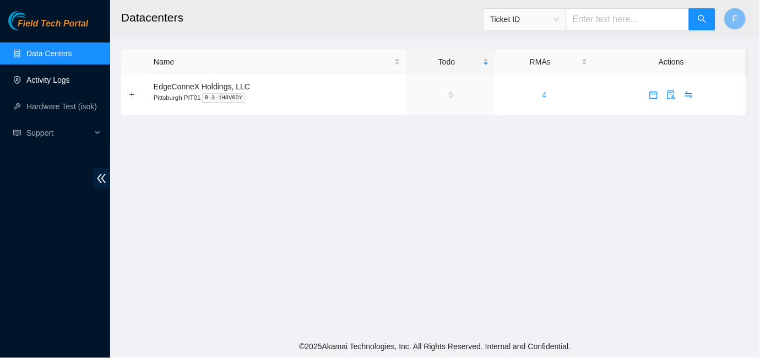
click at [52, 79] on link "Activity Logs" at bounding box center [48, 79] width 44 height 9
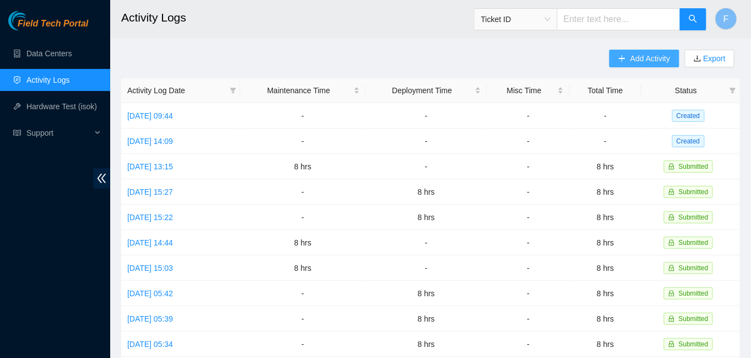
click at [640, 57] on span "Add Activity" at bounding box center [650, 58] width 40 height 12
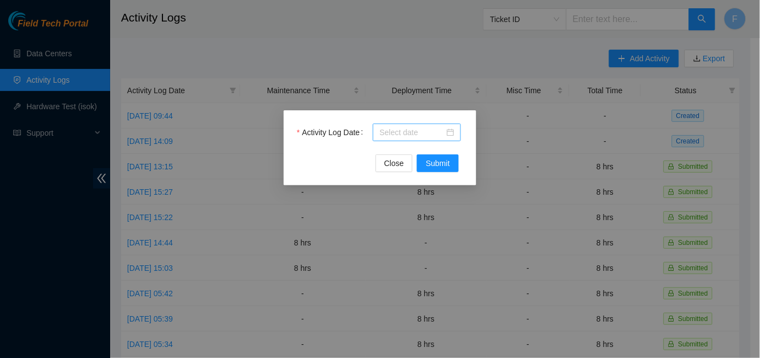
click at [450, 133] on div at bounding box center [417, 132] width 75 height 12
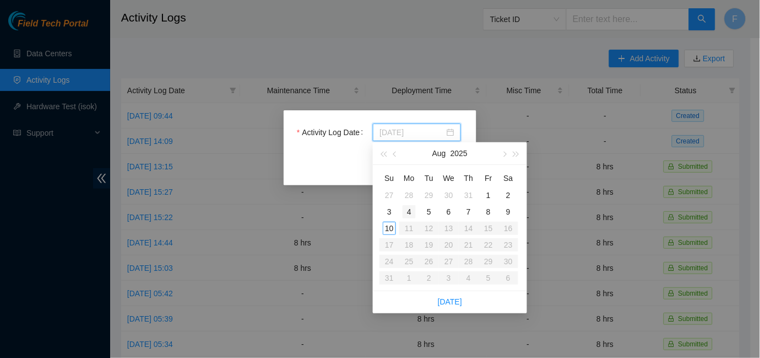
type input "[DATE]"
click at [408, 213] on div "4" at bounding box center [409, 211] width 13 height 13
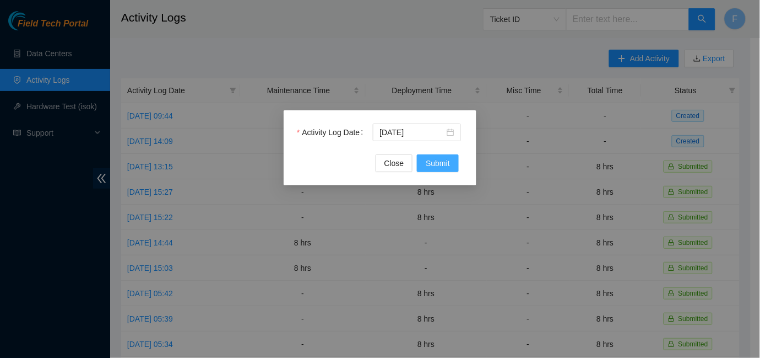
click at [439, 167] on span "Submit" at bounding box center [438, 163] width 24 height 12
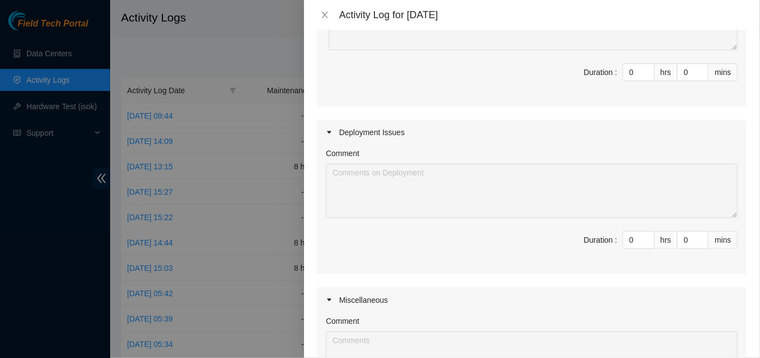
scroll to position [183, 0]
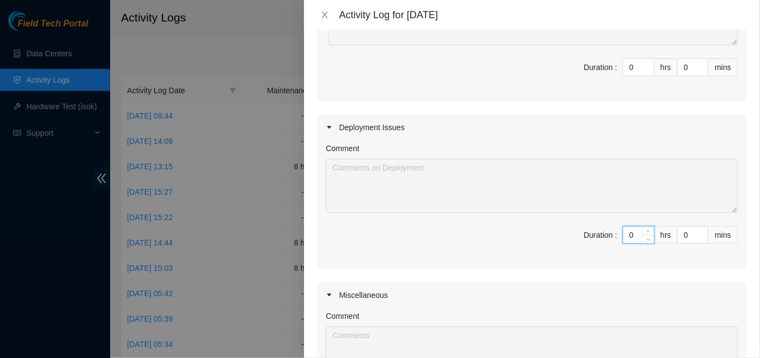
click at [629, 230] on input "0" at bounding box center [639, 234] width 31 height 17
type input "08"
type input "8"
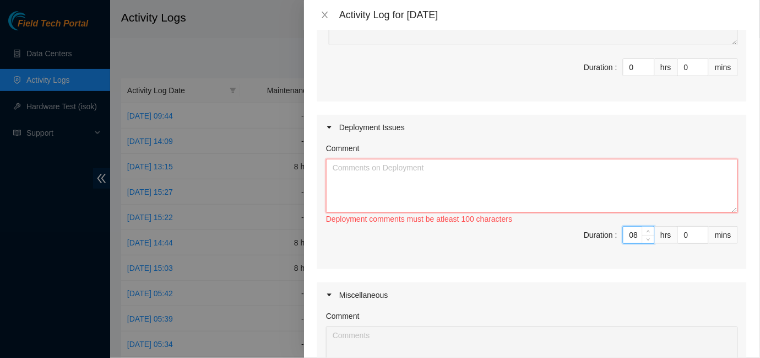
type input "8"
click at [397, 176] on textarea "Comment" at bounding box center [532, 186] width 412 height 54
type textarea "C"
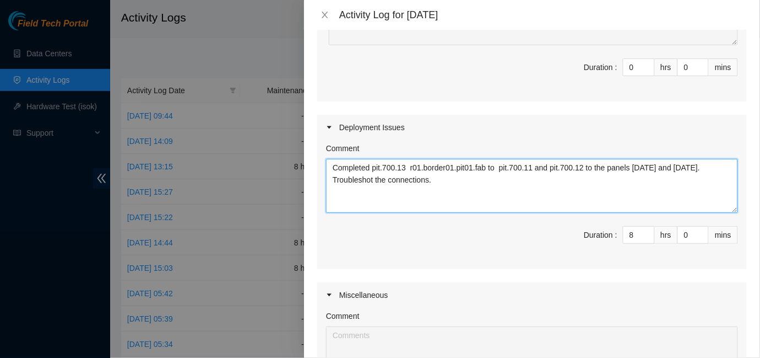
paste textarea "the pit.700.13, connecting r01.border01.pit01.fab to pits 700.11 and 700.12, an…"
type textarea "Completed the pit.700.13, connecting r01.border01.pit01.fab to pits 700.11 and …"
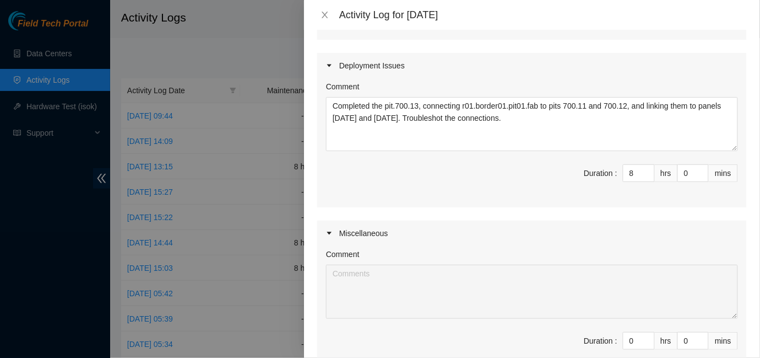
scroll to position [381, 0]
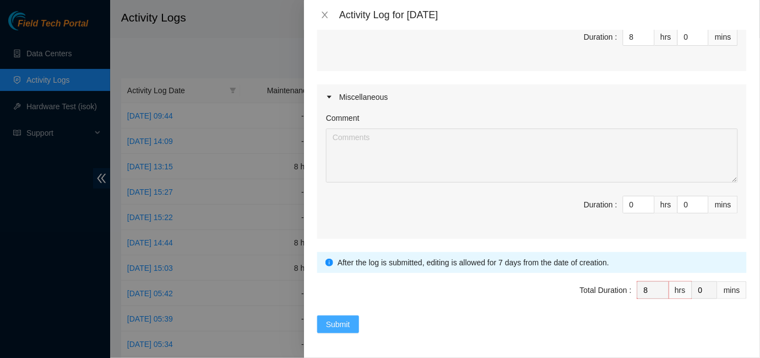
click at [339, 323] on span "Submit" at bounding box center [338, 324] width 24 height 12
type input "0"
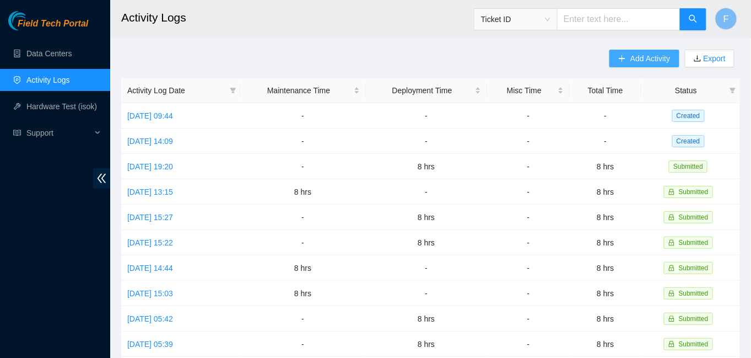
click at [632, 59] on span "Add Activity" at bounding box center [650, 58] width 40 height 12
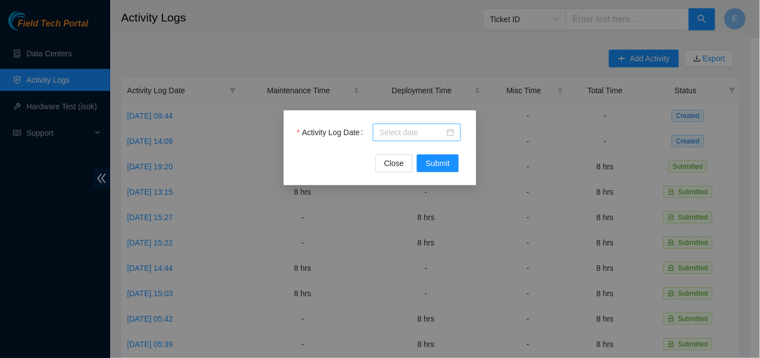
click at [451, 132] on div at bounding box center [417, 132] width 75 height 12
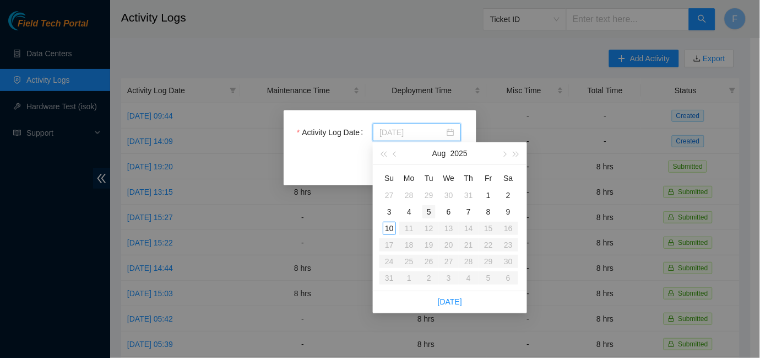
type input "[DATE]"
click at [430, 214] on div "5" at bounding box center [429, 211] width 13 height 13
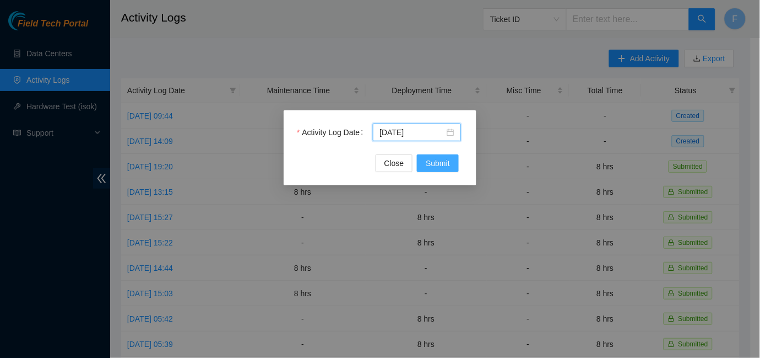
click at [443, 167] on span "Submit" at bounding box center [438, 163] width 24 height 12
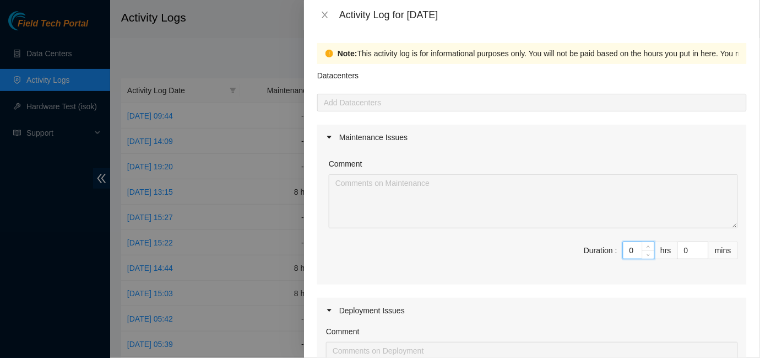
click at [630, 252] on input "0" at bounding box center [639, 250] width 31 height 17
type input "8"
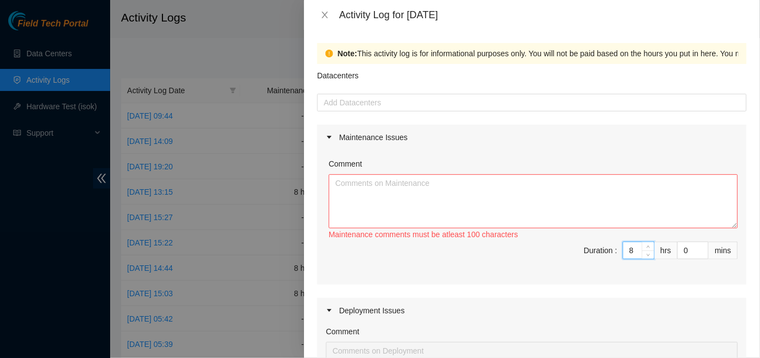
type input "8"
click at [379, 205] on textarea "Comment" at bounding box center [533, 201] width 409 height 54
paste textarea "Completed the pit.700.13, connecting r01.border01.pit01.fab to pits 700.11 and …"
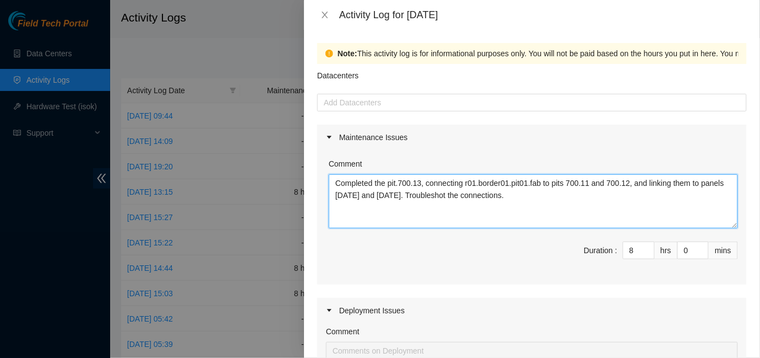
click at [334, 183] on textarea "Completed the pit.700.13, connecting r01.border01.pit01.fab to pits 700.11 and …" at bounding box center [533, 201] width 409 height 54
drag, startPoint x: 455, startPoint y: 183, endPoint x: 647, endPoint y: 206, distance: 194.2
click at [647, 206] on textarea "Normalised the fibers connections Completed the pit.700.13, connecting r01.bord…" at bounding box center [533, 201] width 409 height 54
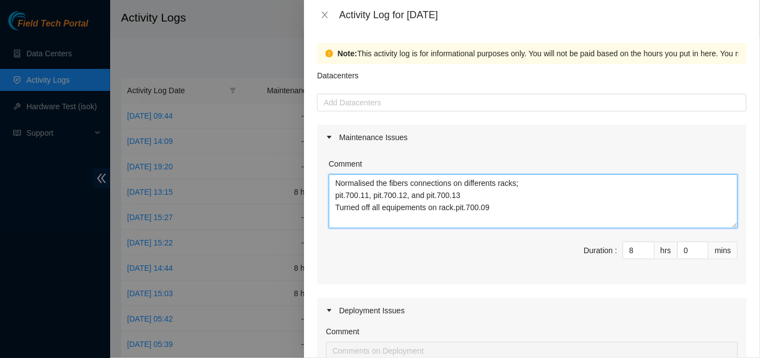
paste textarea "zed the fiber connections on different racks: pit.700.11, pit.700.12, and pit.7…"
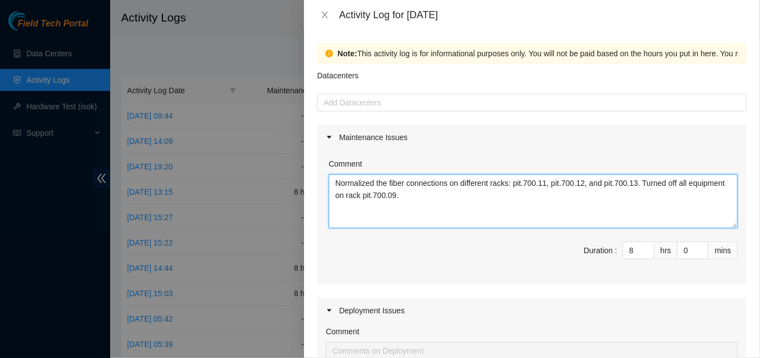
type textarea "Normalized the fiber connections on different racks: pit.700.11, pit.700.12, an…"
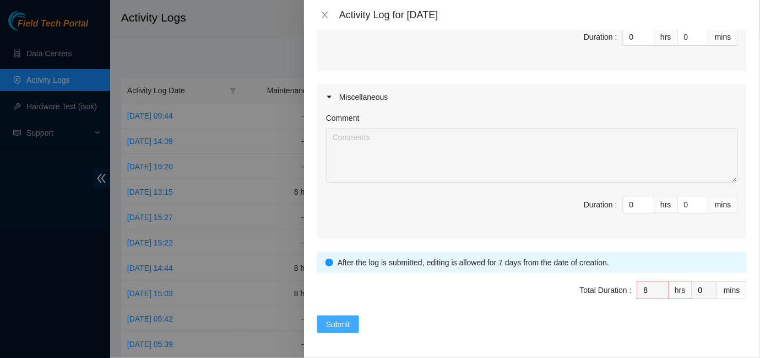
click at [337, 321] on span "Submit" at bounding box center [338, 324] width 24 height 12
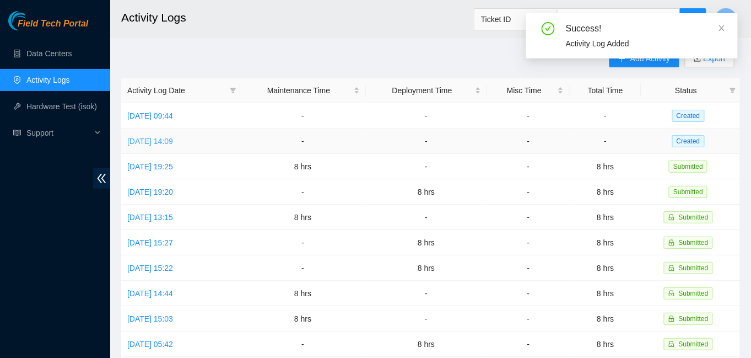
click at [173, 141] on link "[DATE] 14:09" at bounding box center [150, 141] width 46 height 9
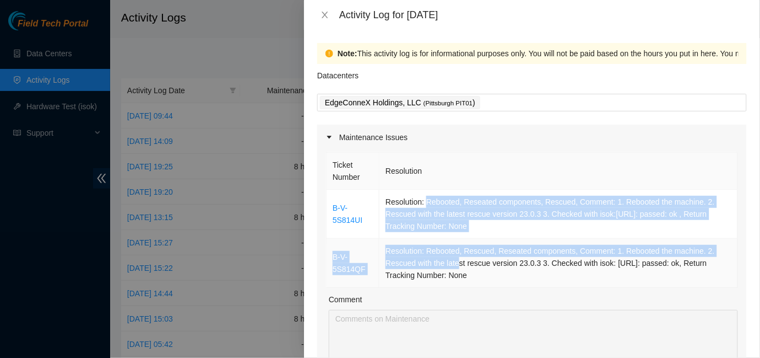
drag, startPoint x: 425, startPoint y: 204, endPoint x: 457, endPoint y: 267, distance: 69.7
click at [457, 267] on tbody "B-V-5S814UI Resolution: Rebooted, Reseated components, Rescued, Comment: 1. Reb…" at bounding box center [533, 239] width 412 height 98
click at [349, 187] on th "Ticket Number" at bounding box center [353, 171] width 53 height 37
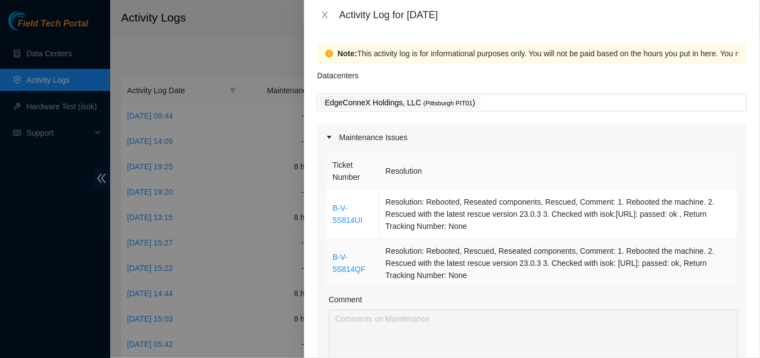
drag, startPoint x: 326, startPoint y: 193, endPoint x: 505, endPoint y: 283, distance: 199.6
click at [505, 283] on tbody "B-V-5S814UI Resolution: Rebooted, Reseated components, Rescued, Comment: 1. Reb…" at bounding box center [533, 239] width 412 height 98
copy tbody "B-V-5S814UI Resolution: Rebooted, Reseated components, Rescued, Comment: 1. Reb…"
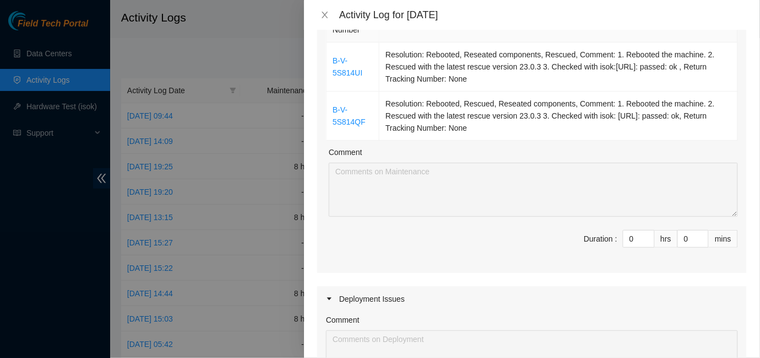
scroll to position [148, 0]
click at [628, 236] on input "0" at bounding box center [639, 237] width 31 height 17
type input "08"
type input "8"
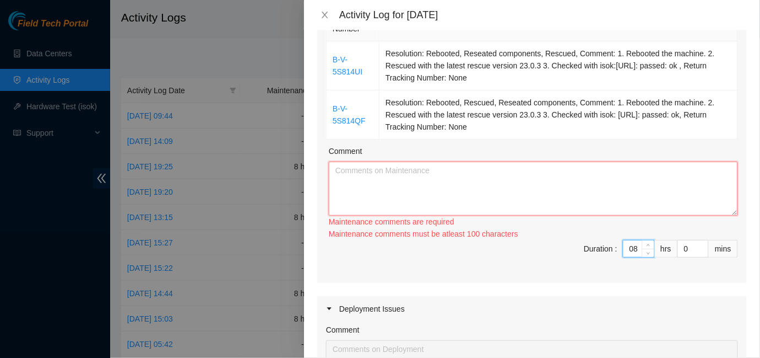
type input "8"
click at [430, 185] on textarea "Comment" at bounding box center [533, 188] width 409 height 54
paste textarea "B-V-5S814UI Resolution: Rebooted, Reseated components, Rescued, Comment: 1. Reb…"
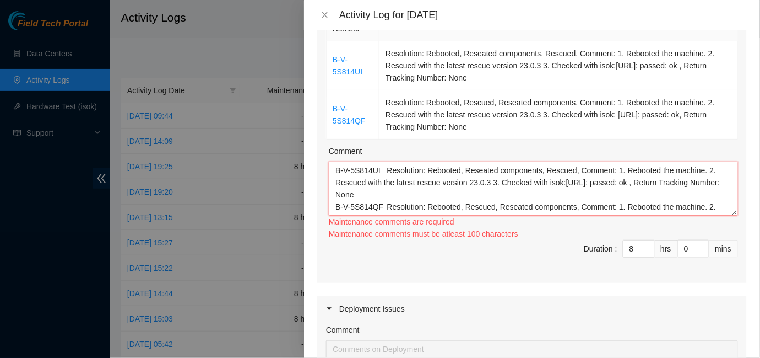
scroll to position [20, 0]
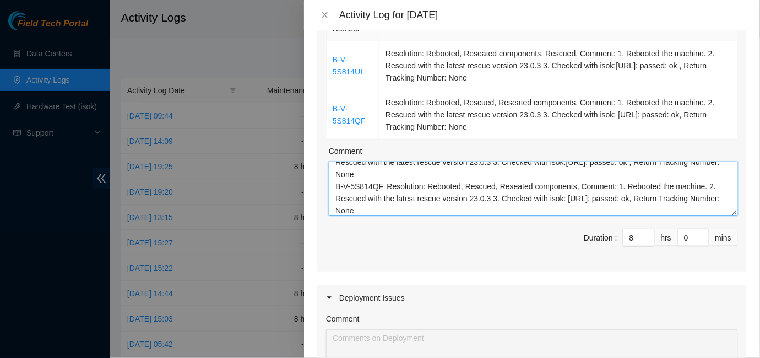
type textarea "B-V-5S814UI Resolution: Rebooted, Reseated components, Rescued, Comment: 1. Reb…"
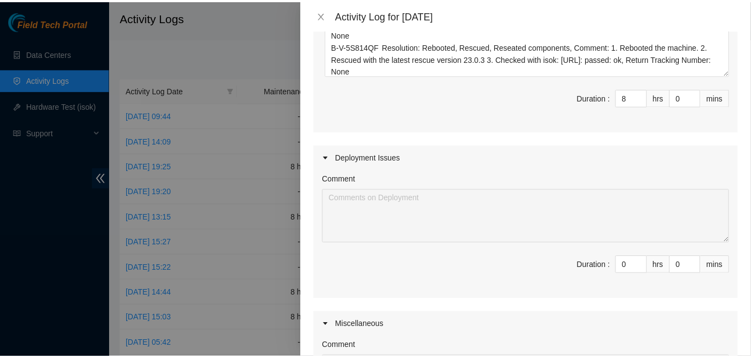
scroll to position [516, 0]
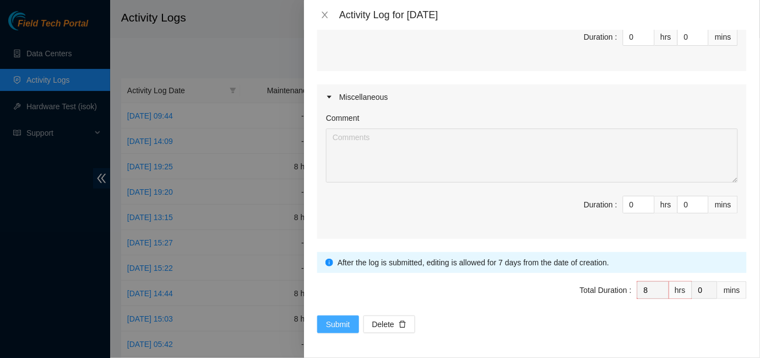
click at [343, 323] on span "Submit" at bounding box center [338, 324] width 24 height 12
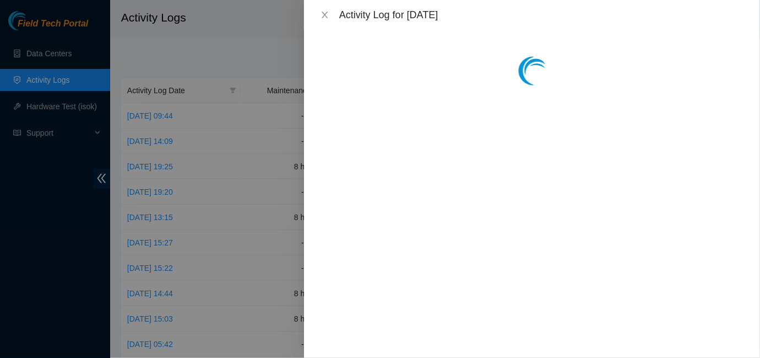
scroll to position [0, 0]
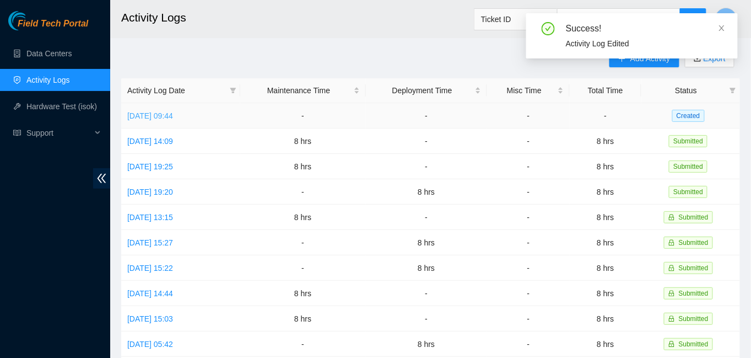
click at [173, 116] on link "[DATE] 09:44" at bounding box center [150, 115] width 46 height 9
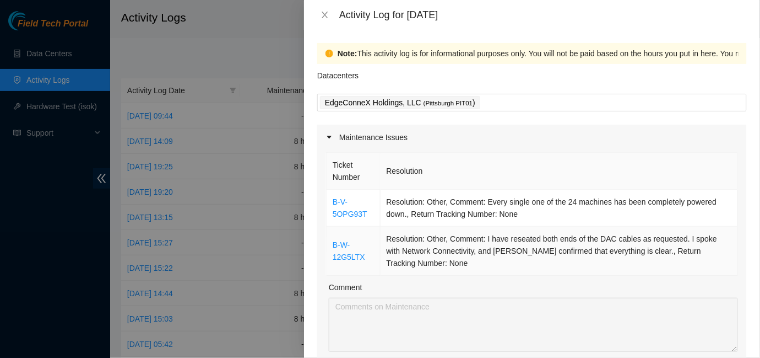
drag, startPoint x: 331, startPoint y: 192, endPoint x: 498, endPoint y: 268, distance: 183.4
click at [498, 268] on tbody "B-V-5OPG93T Resolution: Other, Comment: Every single one of the 24 machines has…" at bounding box center [533, 233] width 412 height 86
copy tbody "B-V-5OPG93T Resolution: Other, Comment: Every single one of the 24 machines has…"
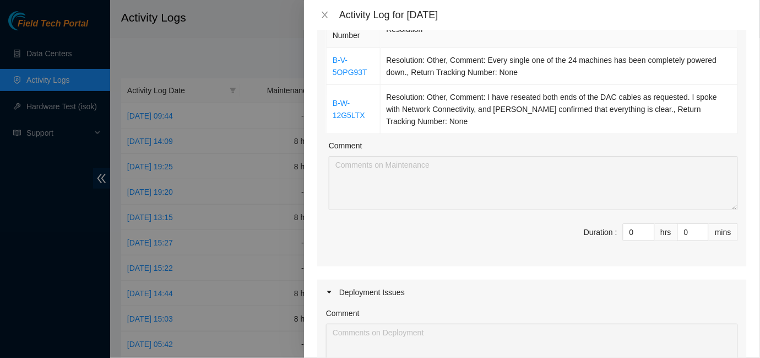
scroll to position [199, 0]
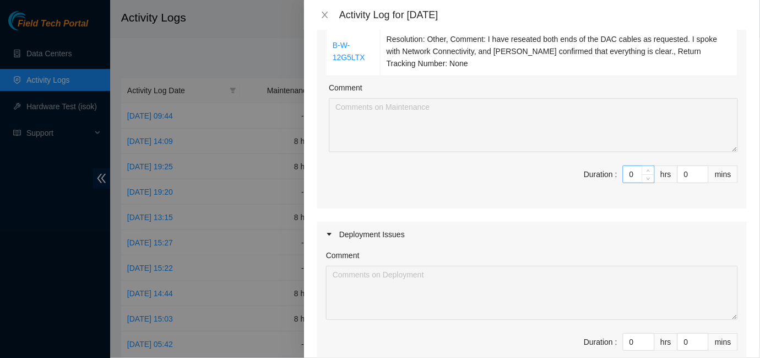
click at [629, 180] on input "0" at bounding box center [639, 174] width 31 height 17
type input "08"
type input "8"
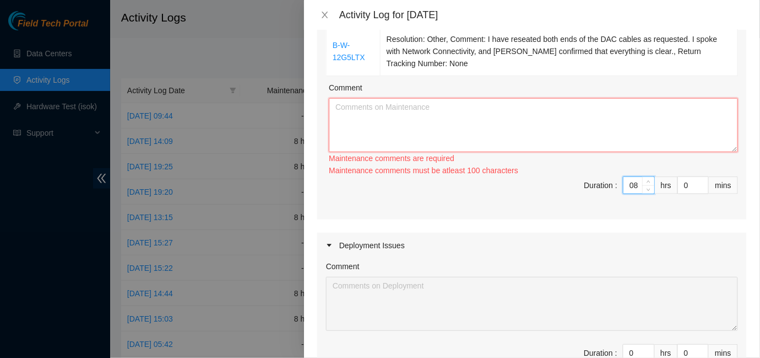
type input "8"
click at [475, 116] on textarea "Comment" at bounding box center [533, 125] width 409 height 54
paste textarea "B-V-5OPG93T Resolution: Other, Comment: Every single one of the 24 machines has…"
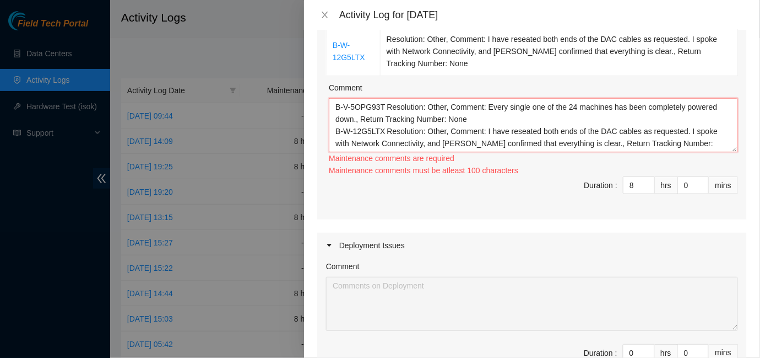
scroll to position [9, 0]
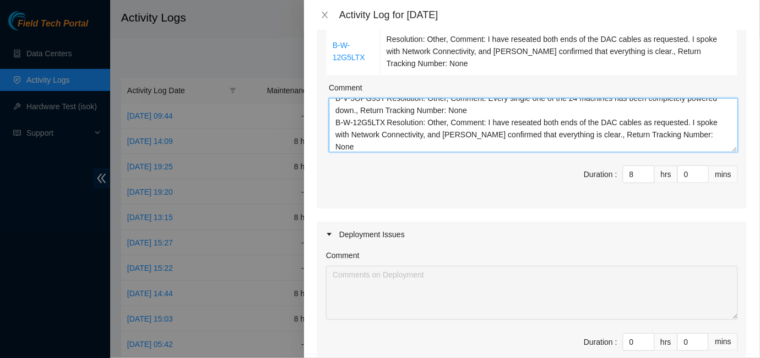
type textarea "B-V-5OPG93T Resolution: Other, Comment: Every single one of the 24 machines has…"
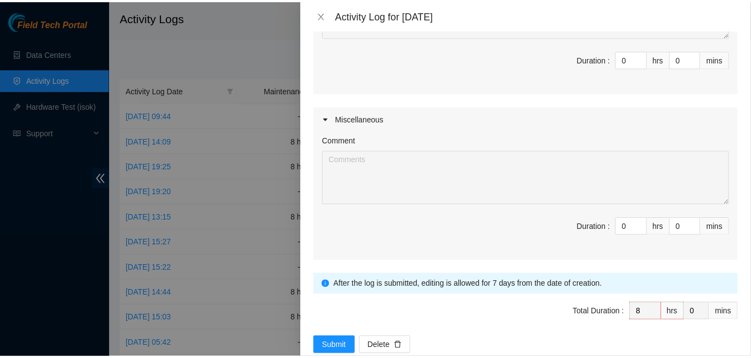
scroll to position [504, 0]
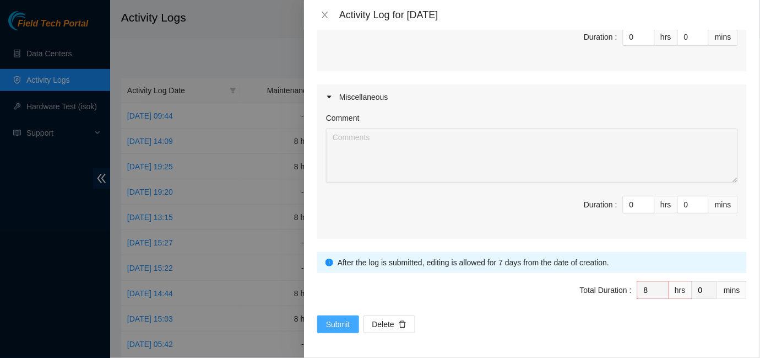
click at [341, 319] on span "Submit" at bounding box center [338, 324] width 24 height 12
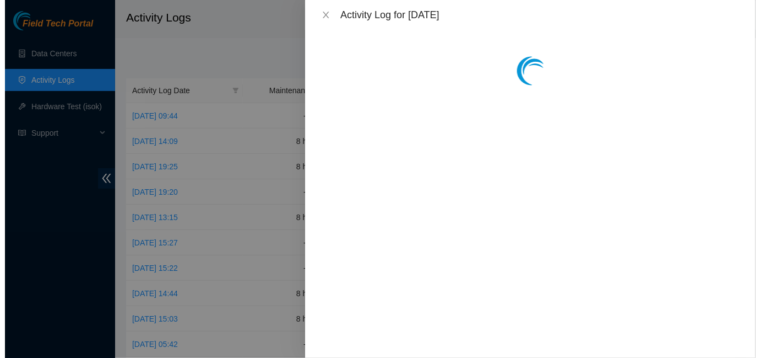
scroll to position [0, 0]
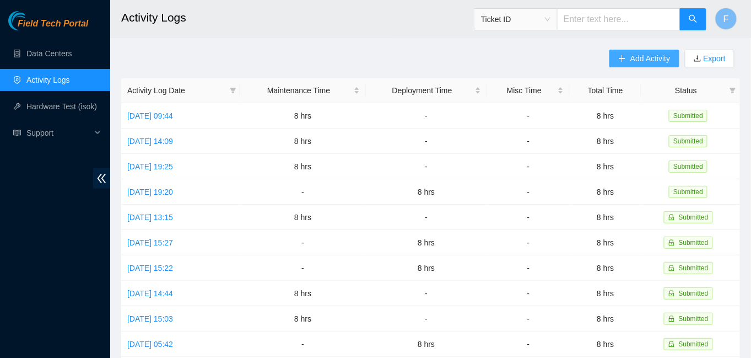
click at [651, 60] on span "Add Activity" at bounding box center [650, 58] width 40 height 12
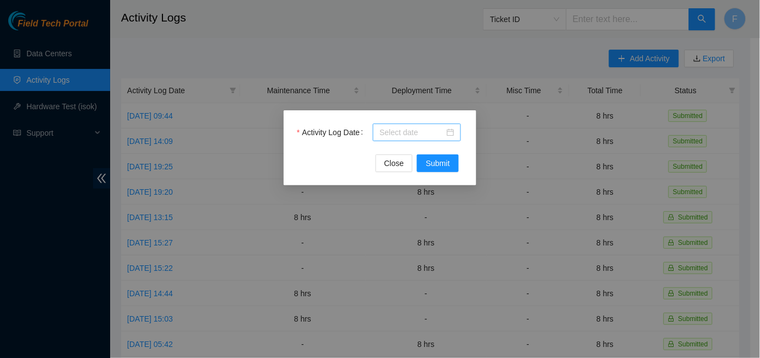
click at [453, 133] on div at bounding box center [417, 132] width 75 height 12
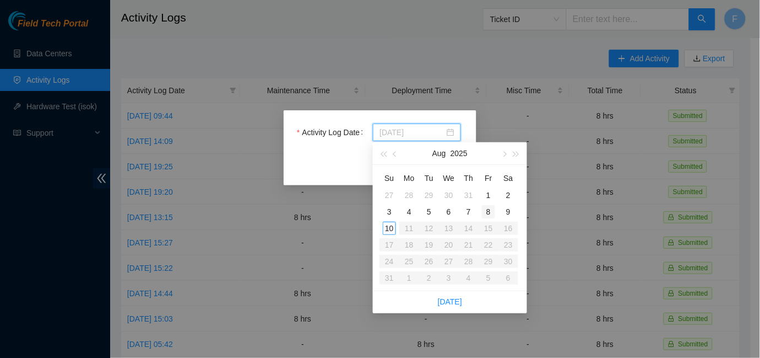
type input "[DATE]"
click at [488, 212] on div "8" at bounding box center [488, 211] width 13 height 13
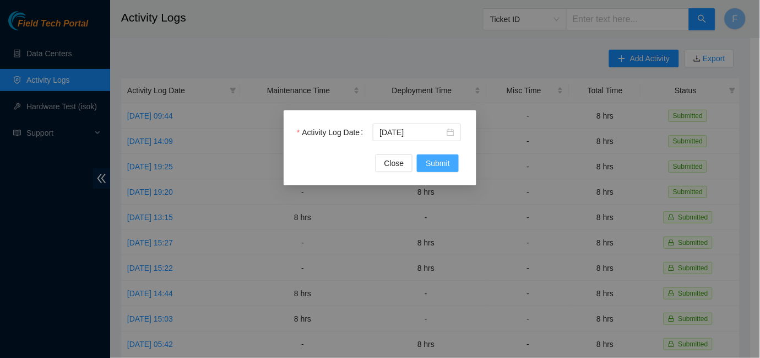
click at [438, 163] on span "Submit" at bounding box center [438, 163] width 24 height 12
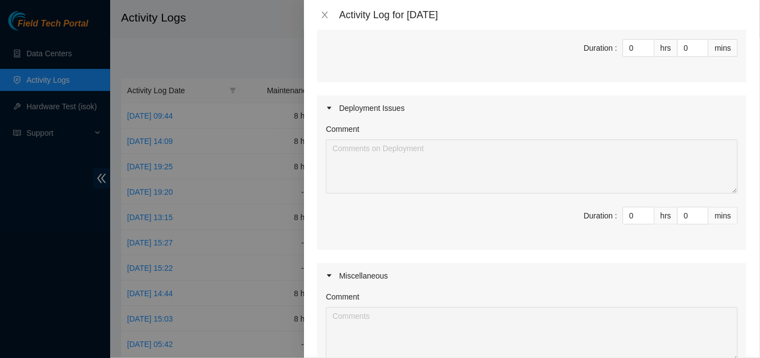
scroll to position [211, 0]
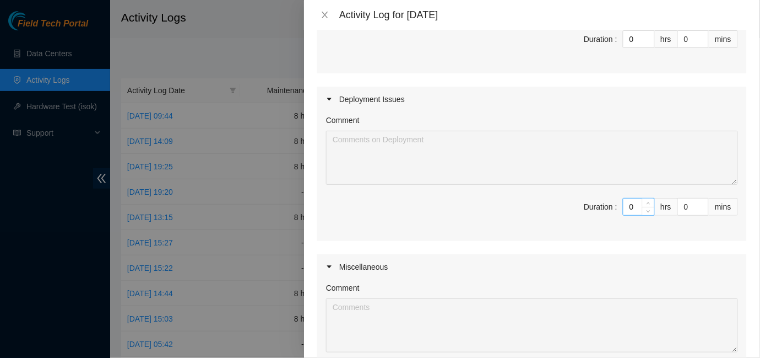
click at [629, 204] on input "0" at bounding box center [639, 206] width 31 height 17
type input "08"
type input "8"
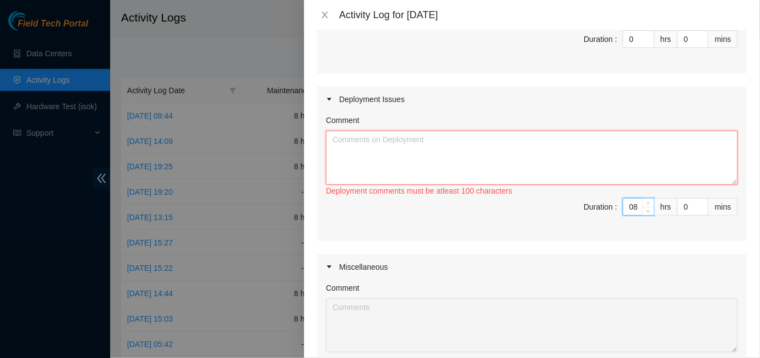
type input "8"
click at [412, 160] on textarea "Comment" at bounding box center [532, 158] width 412 height 54
paste textarea "B-V-5OPG93T Resolution: Other, Comment: Every single one of the 24 machines has…"
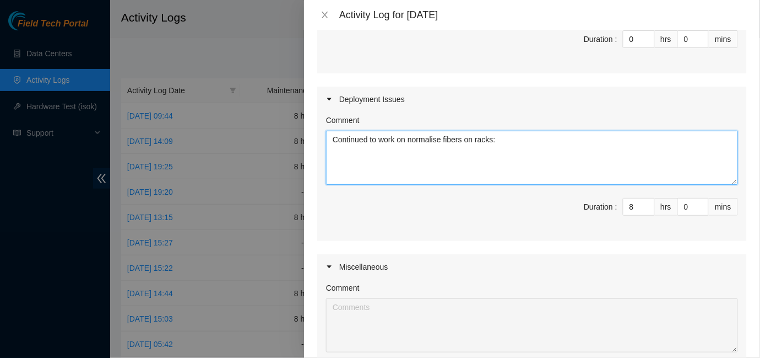
scroll to position [0, 0]
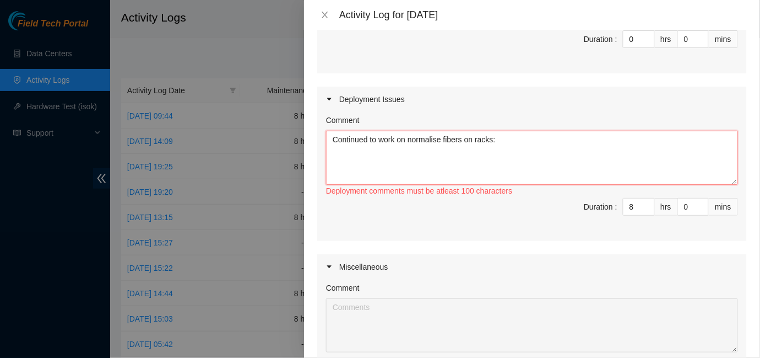
paste textarea "Normalized fiber connections on racks: pit.700.11, pit.700.12, and pit.700.13. …"
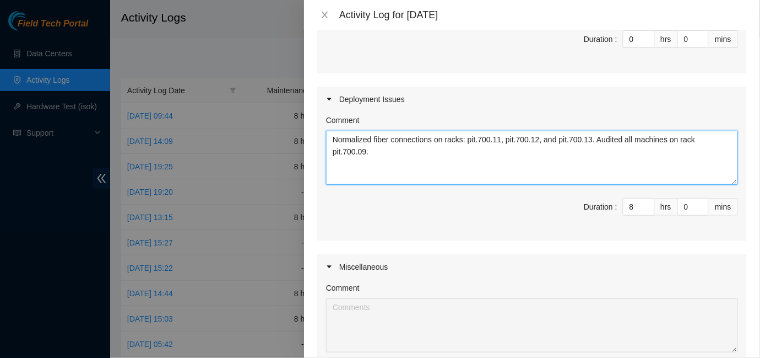
type textarea "Normalized fiber connections on racks: pit.700.11, pit.700.12, and pit.700.13. …"
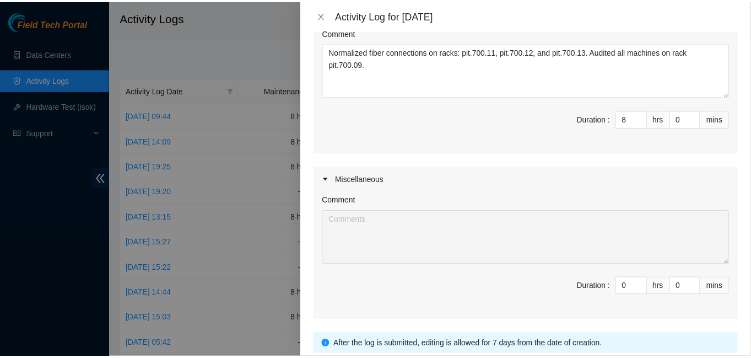
scroll to position [381, 0]
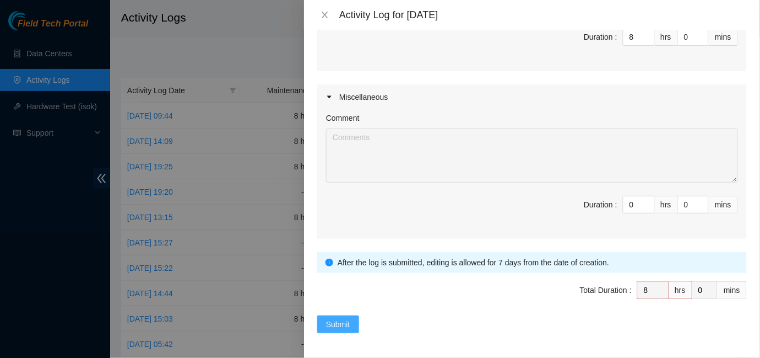
click at [345, 323] on span "Submit" at bounding box center [338, 324] width 24 height 12
